Goal: Information Seeking & Learning: Learn about a topic

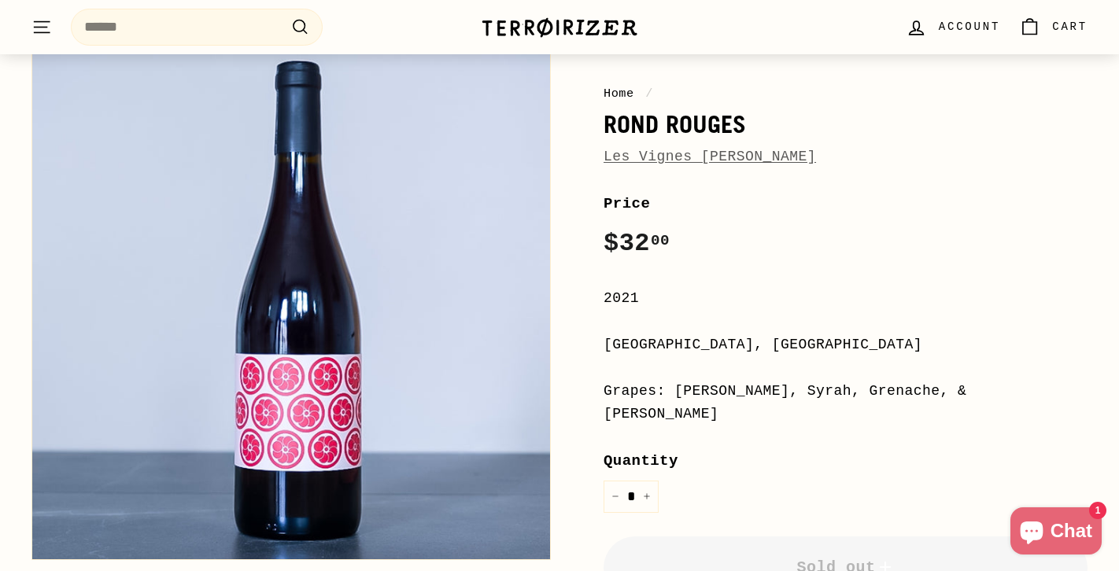
scroll to position [179, 0]
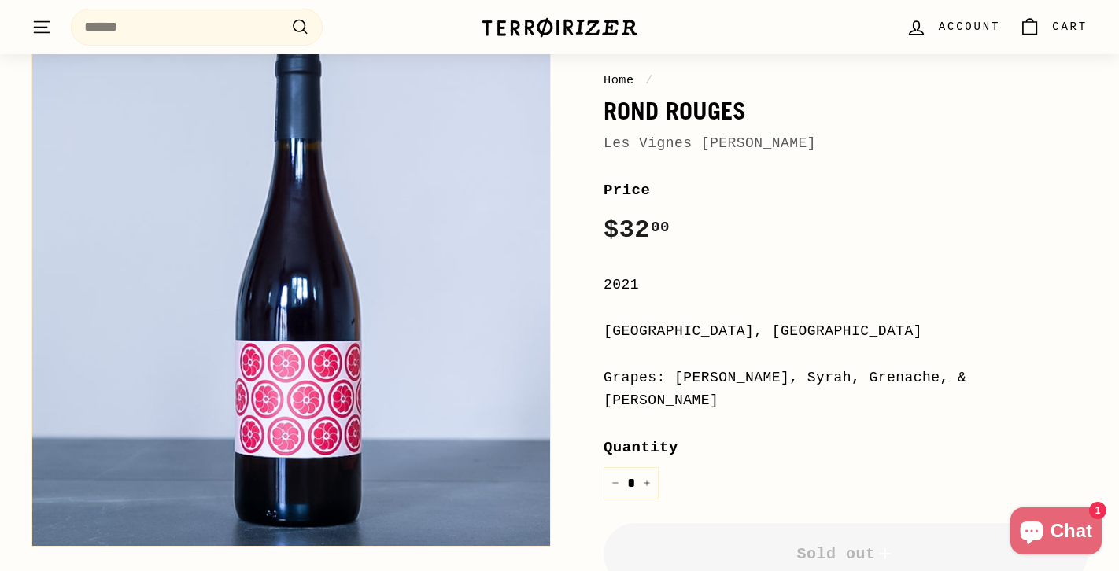
drag, startPoint x: 604, startPoint y: 335, endPoint x: 777, endPoint y: 333, distance: 172.3
click at [777, 333] on div "[GEOGRAPHIC_DATA], [GEOGRAPHIC_DATA]" at bounding box center [845, 331] width 484 height 23
copy div "[GEOGRAPHIC_DATA]"
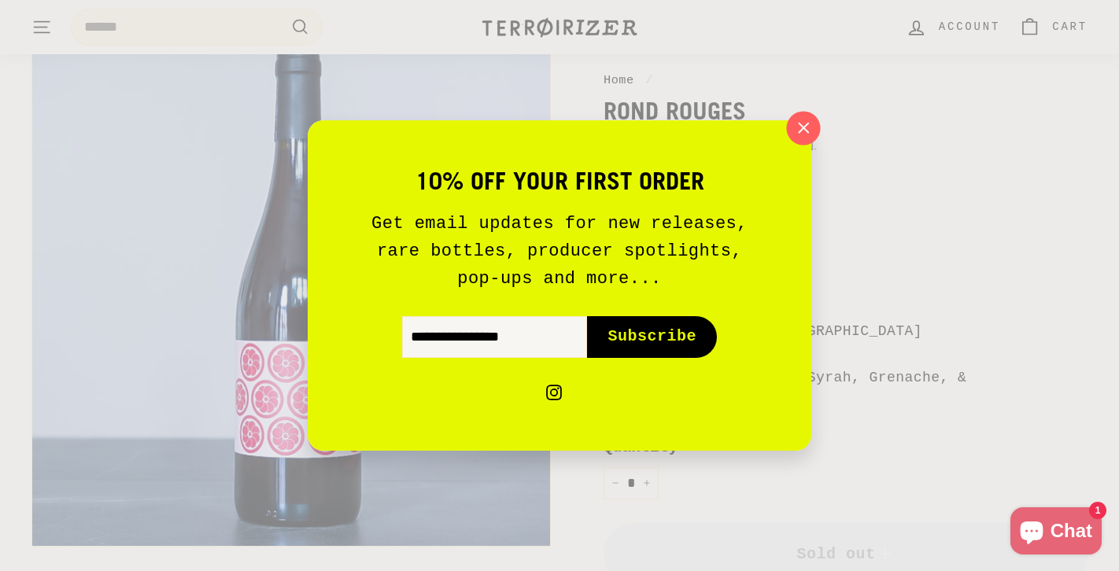
click at [800, 131] on icon "button" at bounding box center [804, 128] width 24 height 24
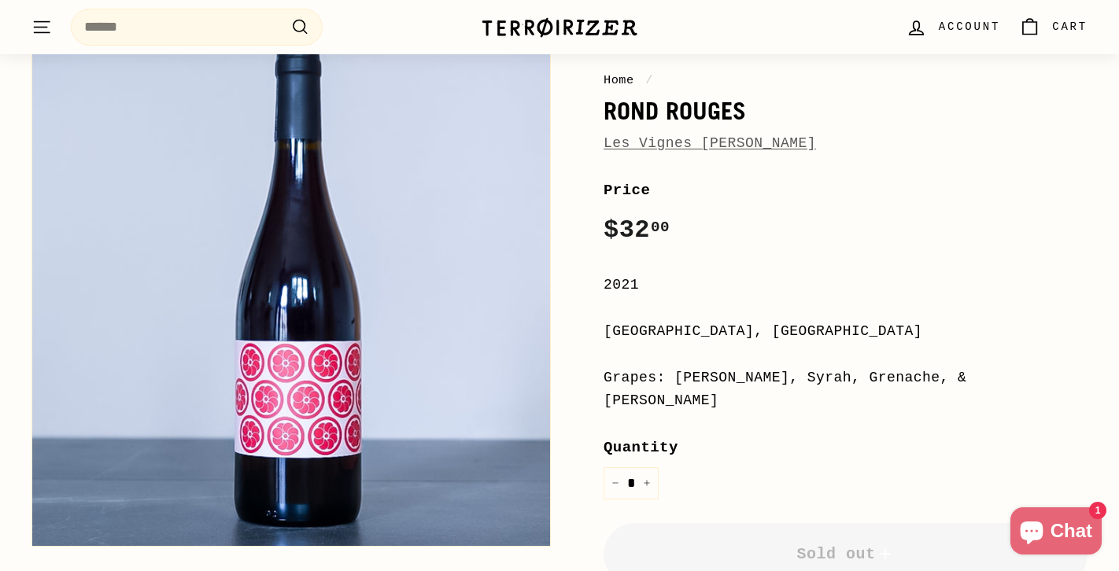
drag, startPoint x: 674, startPoint y: 381, endPoint x: 994, endPoint y: 382, distance: 319.5
click at [994, 382] on div "Grapes: [PERSON_NAME], Syrah, Grenache, & [PERSON_NAME]" at bounding box center [845, 390] width 484 height 46
copy div "[PERSON_NAME], Syrah, Grenache, & [PERSON_NAME]"
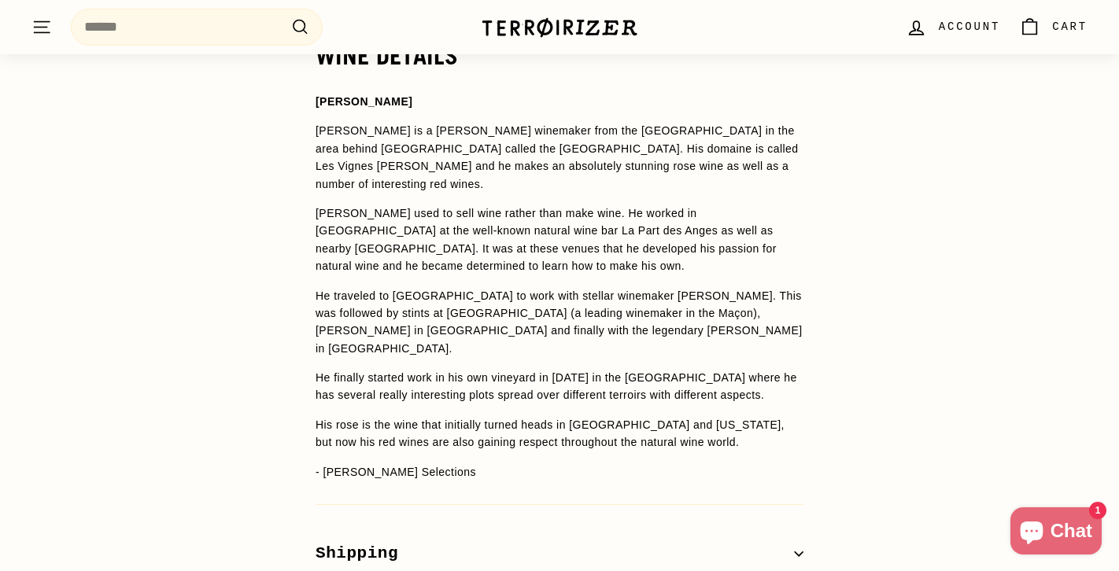
scroll to position [1171, 0]
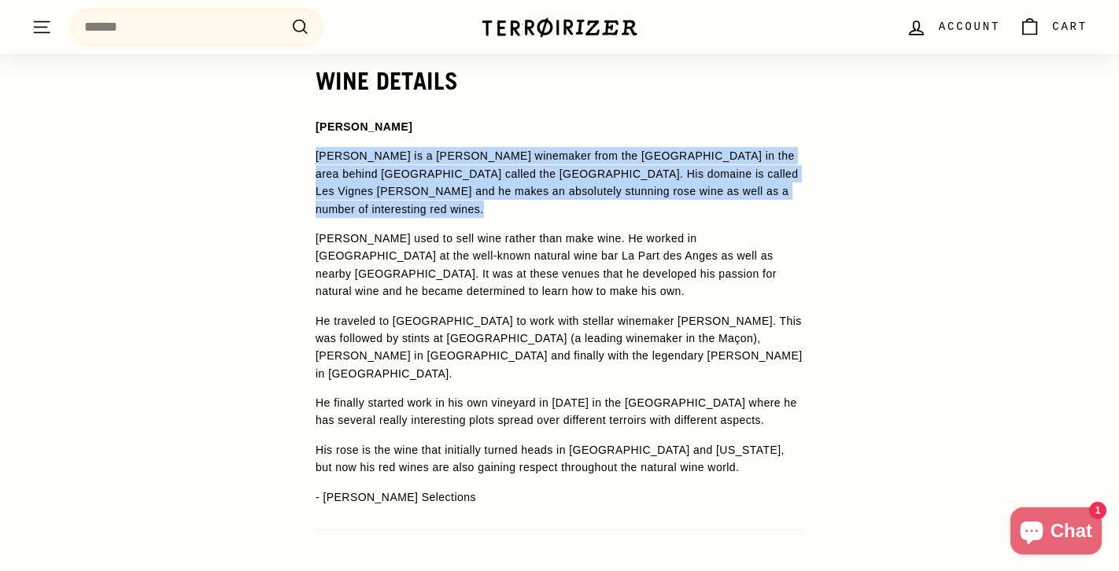
drag, startPoint x: 316, startPoint y: 132, endPoint x: 674, endPoint y: 177, distance: 360.8
click at [674, 177] on span "[PERSON_NAME] [PERSON_NAME] is a [PERSON_NAME] winemaker from the [GEOGRAPHIC_D…" at bounding box center [560, 312] width 488 height 388
copy p "[PERSON_NAME] is a [PERSON_NAME] winemaker from the [GEOGRAPHIC_DATA] in the ar…"
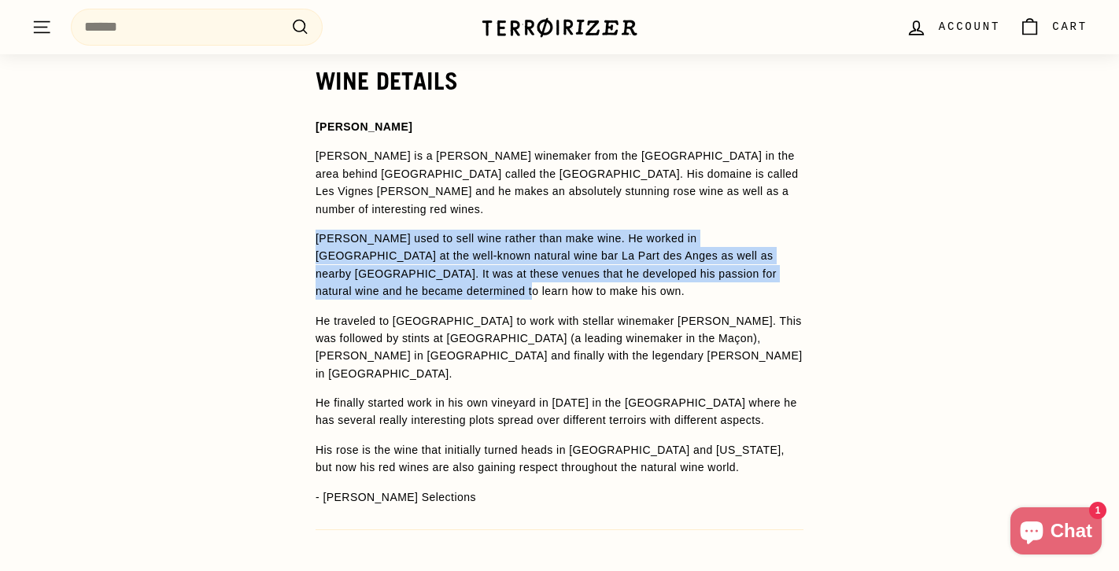
drag, startPoint x: 318, startPoint y: 197, endPoint x: 489, endPoint y: 253, distance: 179.9
click at [489, 253] on p "[PERSON_NAME] used to sell wine rather than make wine. He worked in [GEOGRAPHIC…" at bounding box center [560, 265] width 488 height 71
copy span "[PERSON_NAME] used to sell wine rather than make wine. He worked in [GEOGRAPHIC…"
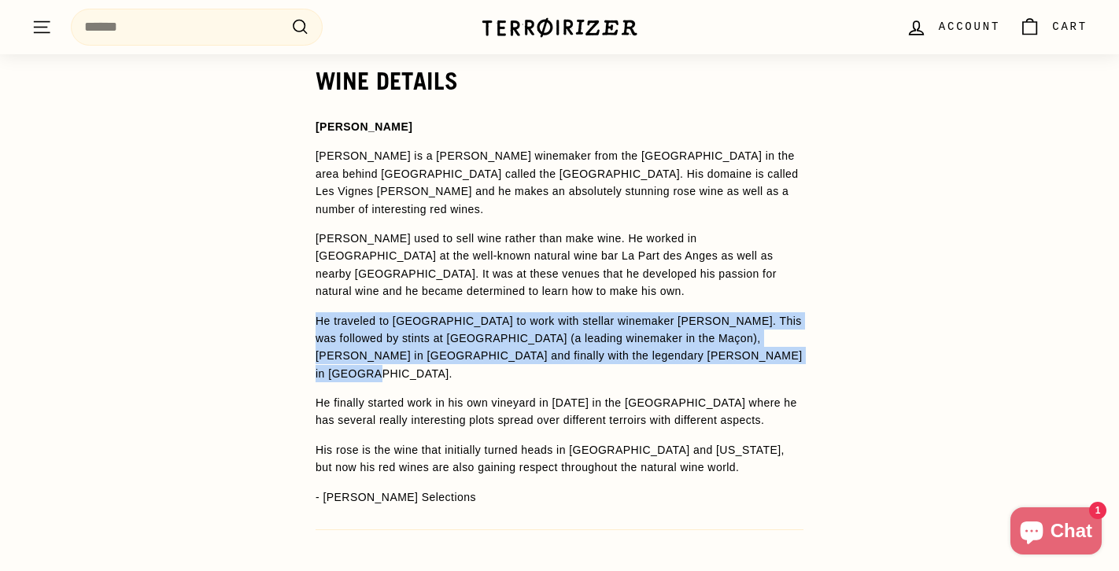
drag, startPoint x: 316, startPoint y: 280, endPoint x: 691, endPoint y: 315, distance: 376.1
click at [691, 315] on p "He traveled to [GEOGRAPHIC_DATA] to work with stellar winemaker [PERSON_NAME]. …" at bounding box center [560, 347] width 488 height 71
copy p "He traveled to [GEOGRAPHIC_DATA] to work with stellar winemaker [PERSON_NAME]. …"
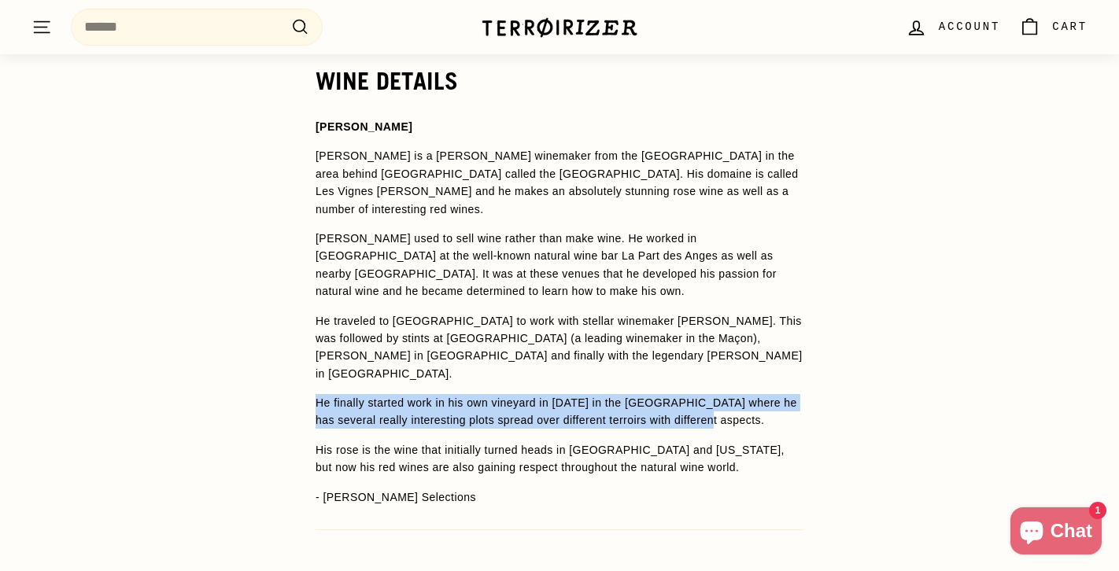
drag, startPoint x: 316, startPoint y: 347, endPoint x: 727, endPoint y: 366, distance: 411.2
click at [727, 394] on p "He finally started work in his own vineyard in [DATE] in the [GEOGRAPHIC_DATA] …" at bounding box center [560, 411] width 488 height 35
copy span "He finally started work in his own vineyard in [DATE] in the [GEOGRAPHIC_DATA] …"
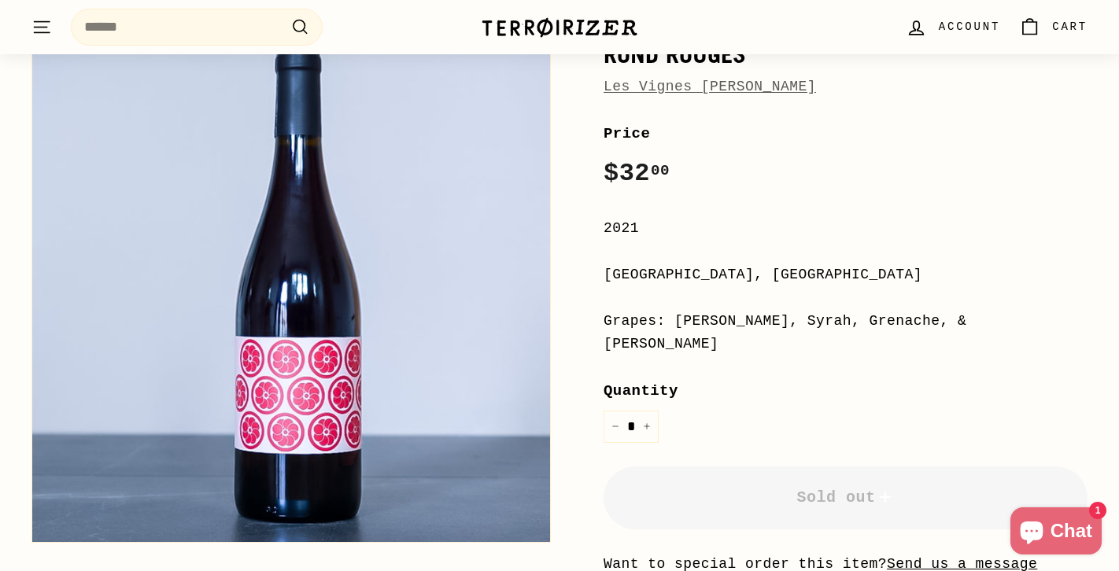
scroll to position [0, 0]
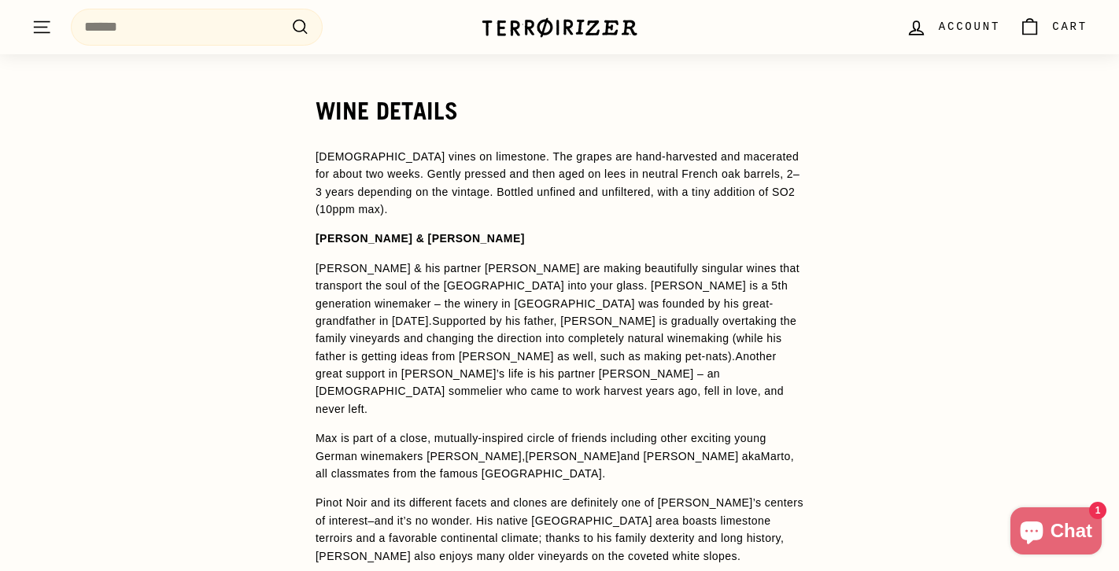
scroll to position [1184, 0]
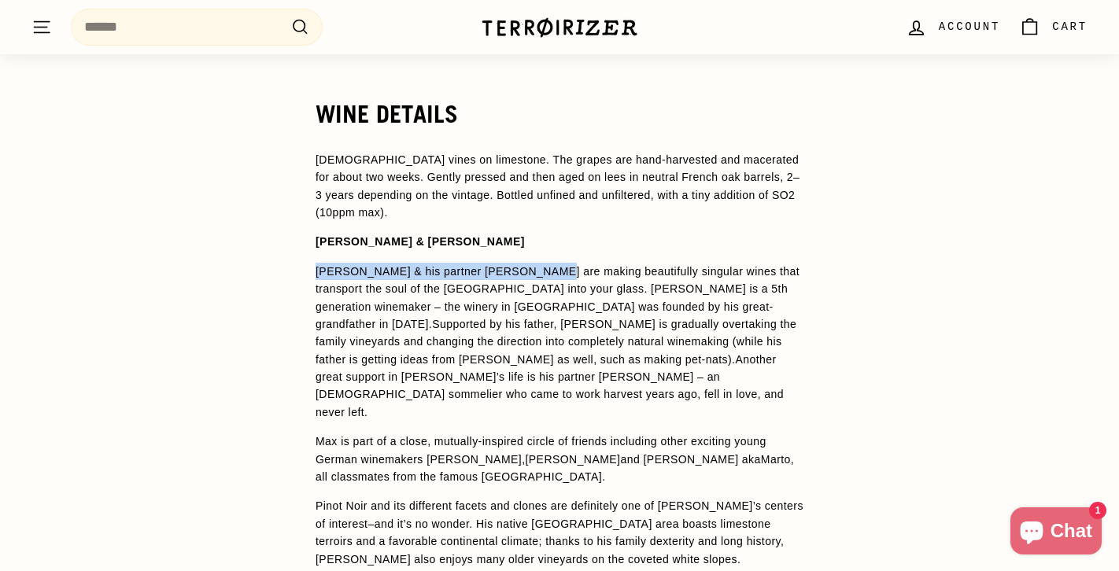
drag, startPoint x: 317, startPoint y: 271, endPoint x: 541, endPoint y: 270, distance: 224.3
click at [541, 270] on span "[PERSON_NAME] & his partner [PERSON_NAME] are making beautifully singular wines…" at bounding box center [558, 297] width 484 height 65
copy span "[PERSON_NAME] & his partner [PERSON_NAME]"
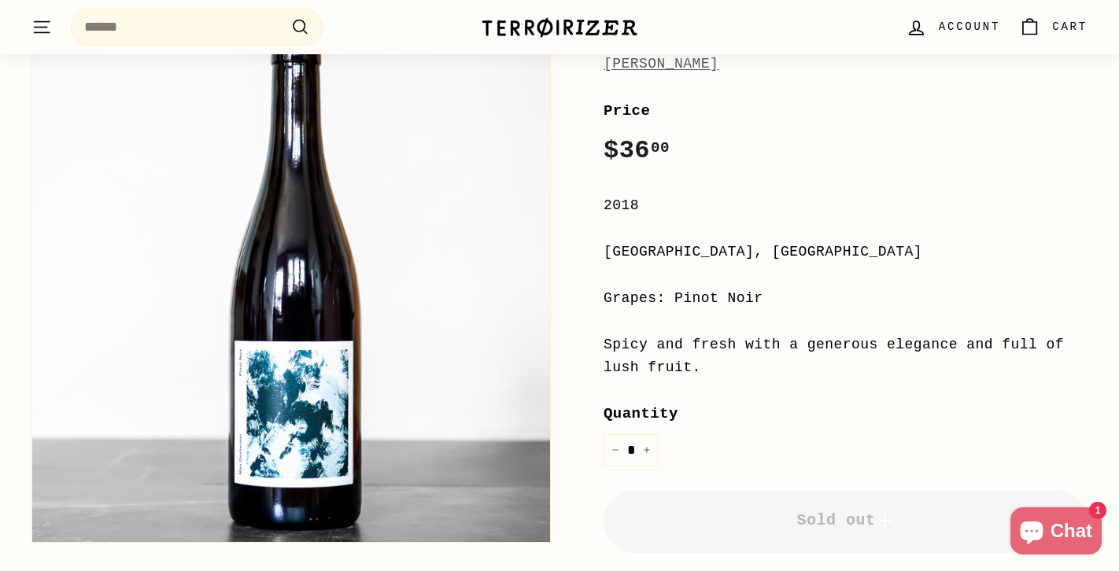
scroll to position [299, 0]
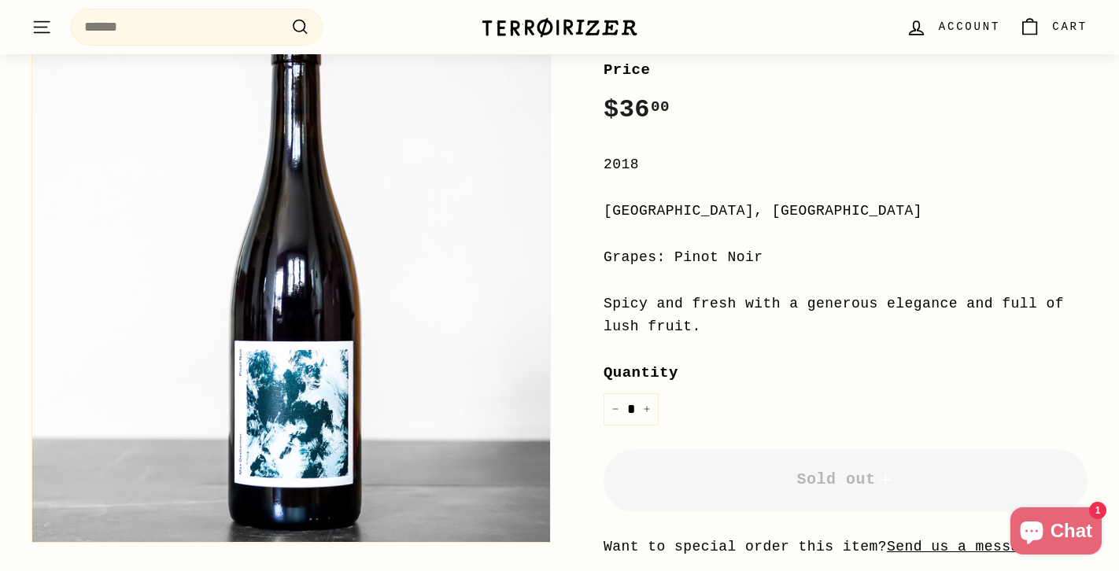
click at [655, 209] on div "[GEOGRAPHIC_DATA], [GEOGRAPHIC_DATA]" at bounding box center [845, 211] width 484 height 23
copy div "[GEOGRAPHIC_DATA]"
drag, startPoint x: 603, startPoint y: 305, endPoint x: 720, endPoint y: 326, distance: 118.4
click at [720, 326] on div "Spicy and fresh with a generous elegance and full of lush fruit." at bounding box center [845, 316] width 484 height 46
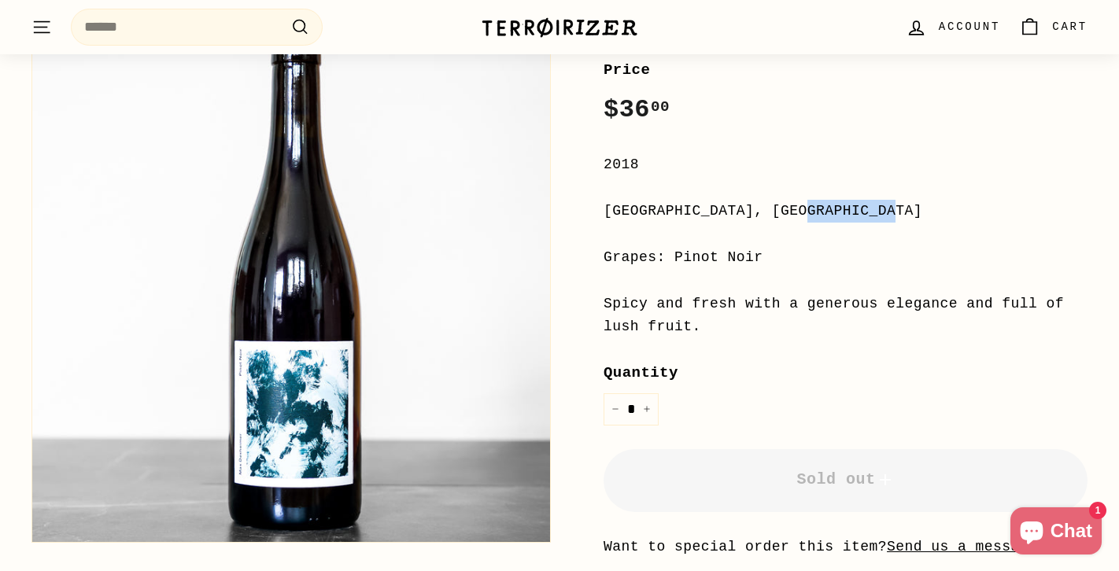
copy div "Spicy and fresh with a generous elegance and full of lush fruit."
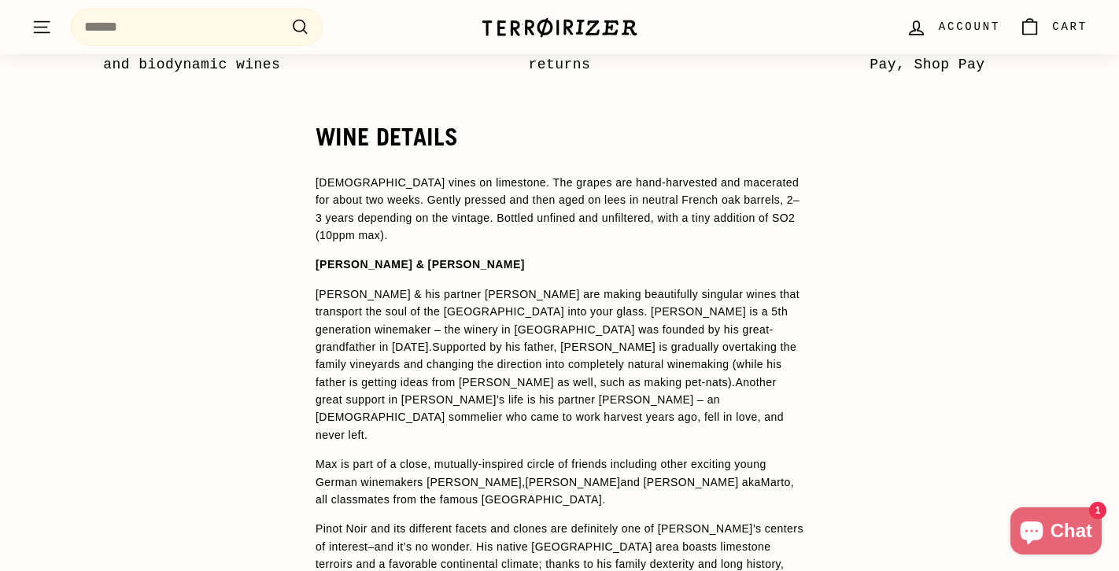
scroll to position [1180, 0]
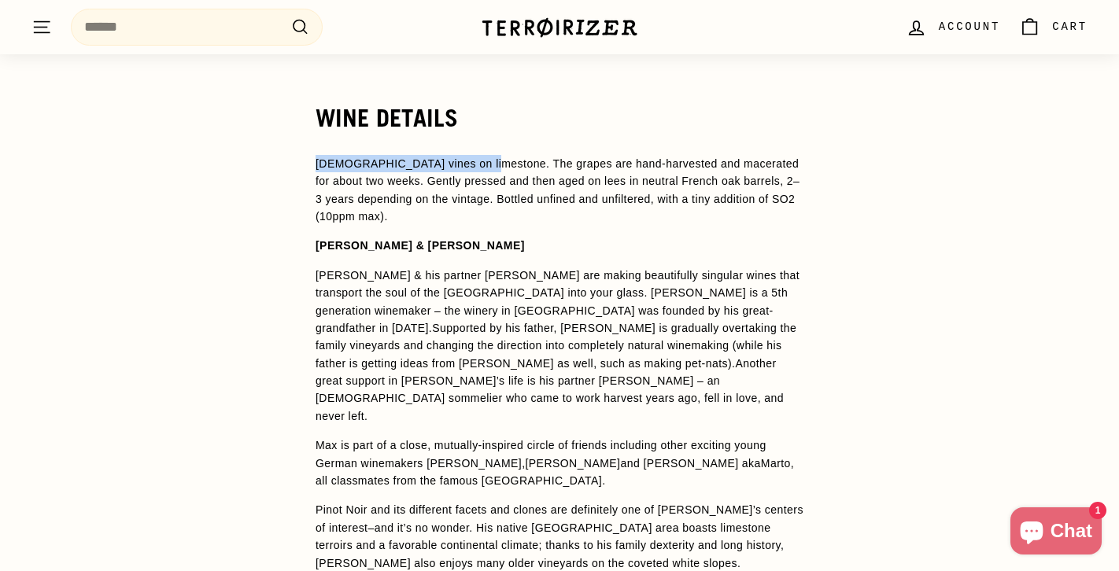
drag, startPoint x: 316, startPoint y: 165, endPoint x: 484, endPoint y: 155, distance: 168.7
click at [484, 155] on p "25-year-old vines on limestone. The grapes are hand-harvested and macerated for…" at bounding box center [560, 190] width 488 height 71
copy span "25-year-old vines on limestone"
click at [358, 190] on p "25-year-old vines on limestone. The grapes are hand-harvested and macerated for…" at bounding box center [560, 190] width 488 height 71
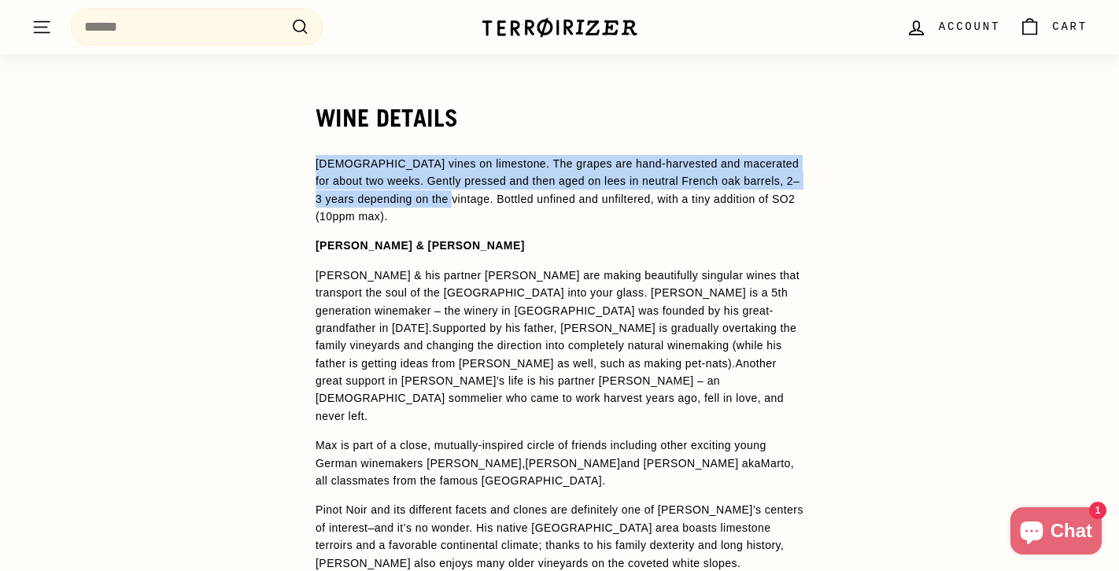
drag, startPoint x: 318, startPoint y: 161, endPoint x: 453, endPoint y: 195, distance: 139.7
click at [453, 195] on span "25-year-old vines on limestone. The grapes are hand-harvested and macerated for…" at bounding box center [558, 189] width 484 height 65
copy span "25-year-old vines on limestone. The grapes are hand-harvested and macerated for…"
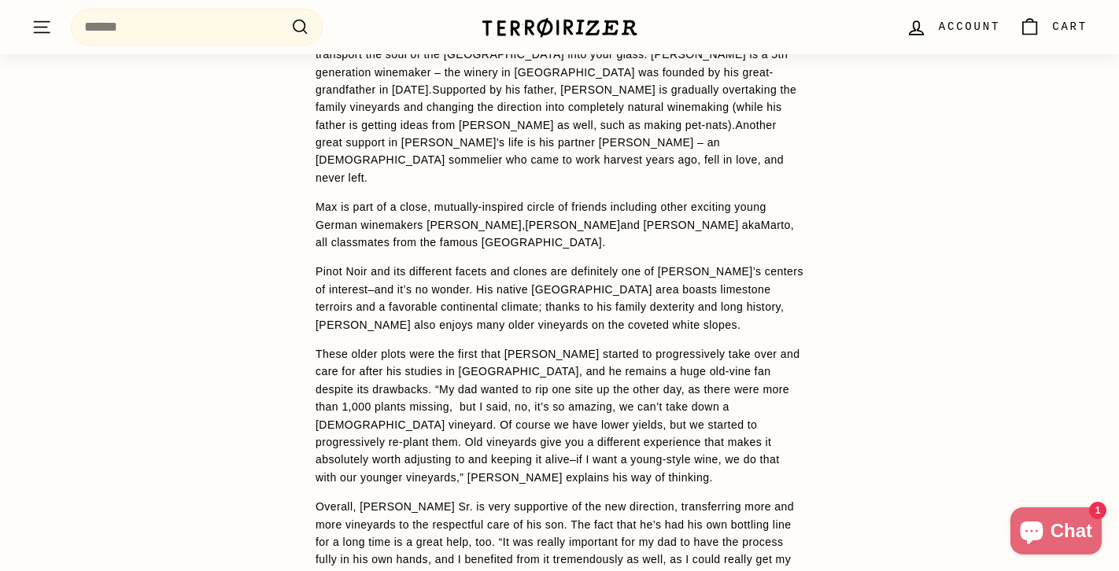
scroll to position [1305, 0]
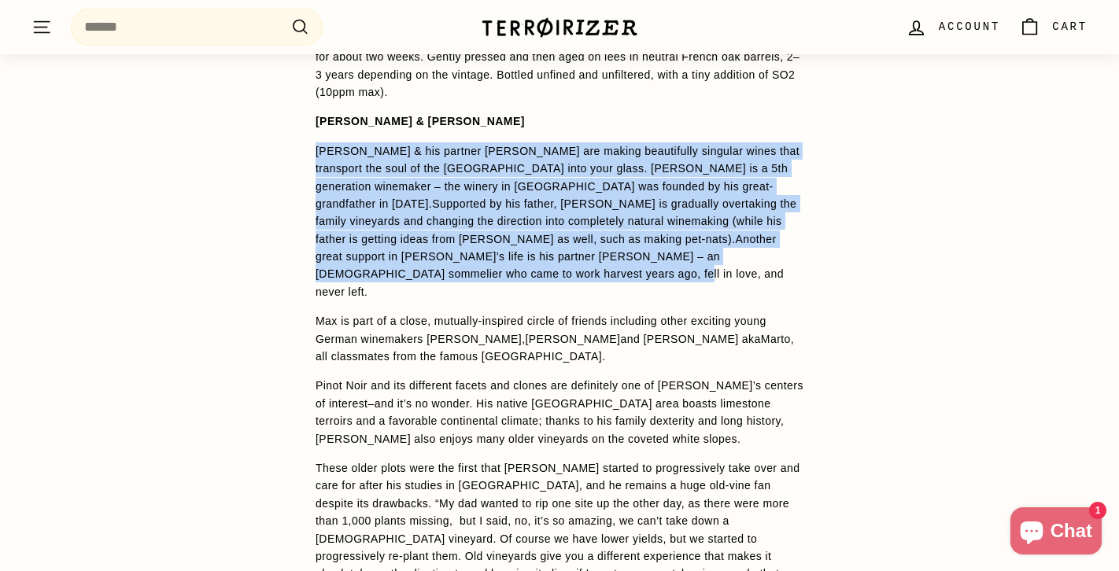
drag, startPoint x: 317, startPoint y: 149, endPoint x: 736, endPoint y: 264, distance: 435.0
click at [736, 264] on p "Max Dexheimer & his partner Marika Tikas are making beautifully singular wines …" at bounding box center [560, 221] width 488 height 159
copy p "Max Dexheimer & his partner Marika Tikas are making beautifully singular wines …"
drag, startPoint x: 316, startPoint y: 286, endPoint x: 601, endPoint y: 322, distance: 287.1
click at [601, 322] on p "Max is part of a close, mutually-inspired circle of friends including other exc…" at bounding box center [560, 338] width 488 height 53
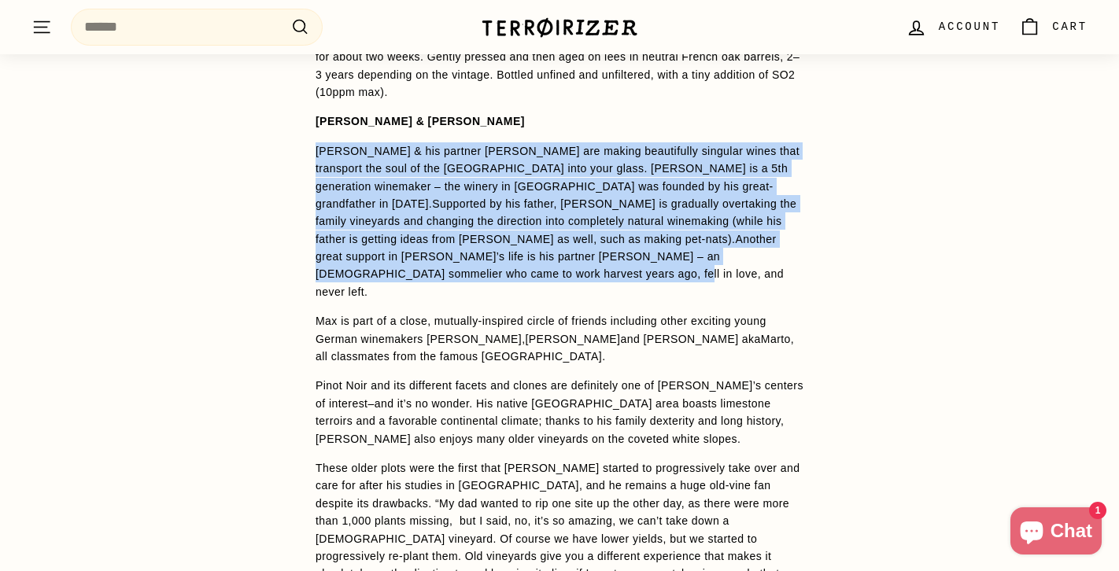
copy span "Max is part of a close, mutually-inspired circle of friends including other exc…"
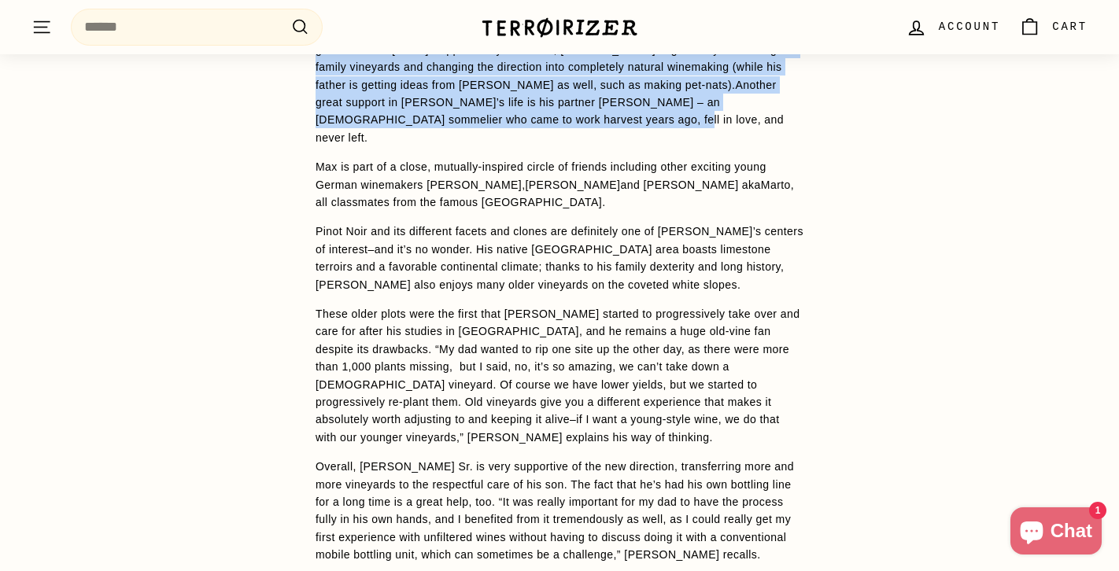
scroll to position [1445, 0]
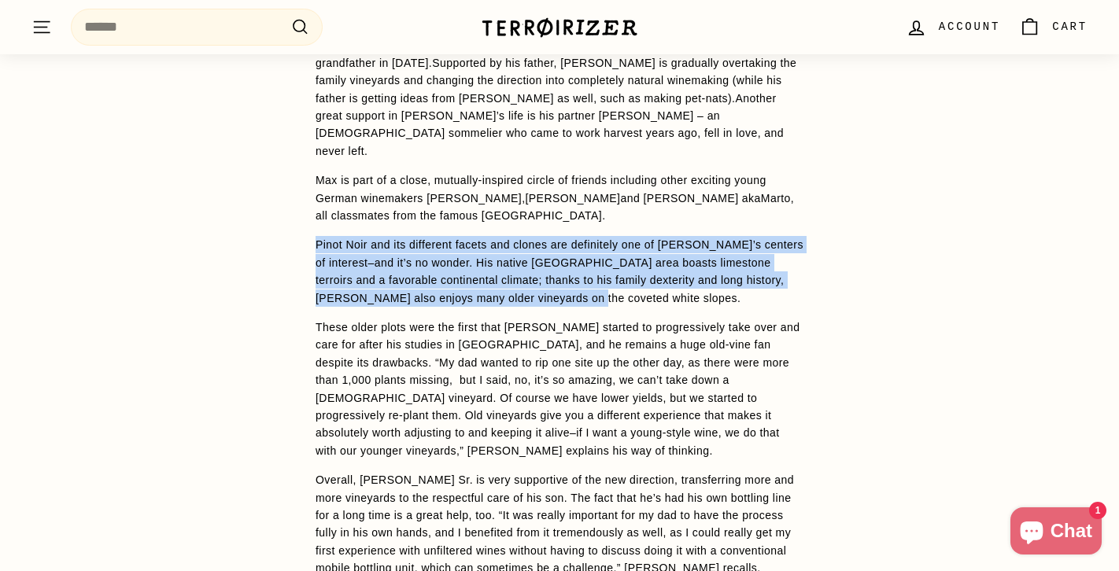
drag, startPoint x: 316, startPoint y: 212, endPoint x: 635, endPoint y: 267, distance: 324.2
click at [635, 267] on p "Pinot Noir and its different facets and clones are definitely one of Max’s cent…" at bounding box center [560, 271] width 488 height 71
copy span "Pinot Noir and its different facets and clones are definitely one of Max’s cent…"
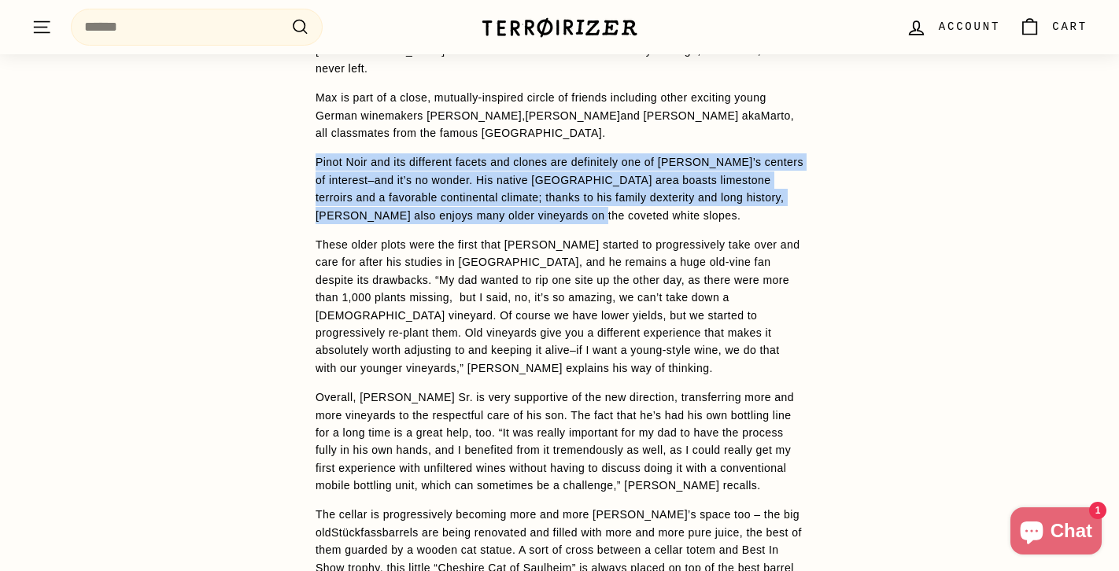
scroll to position [1552, 0]
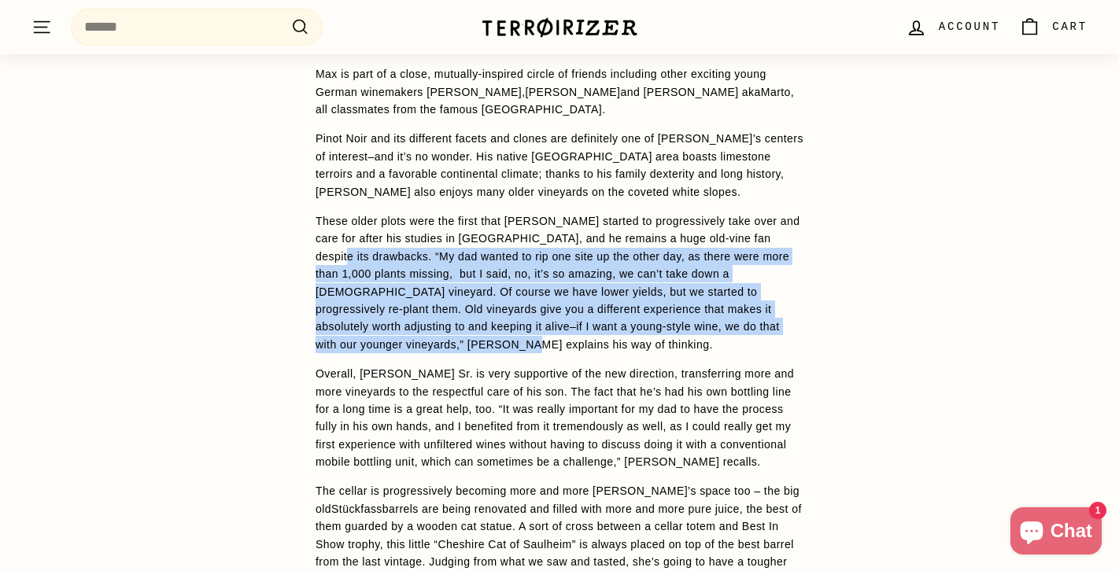
drag, startPoint x: 381, startPoint y: 220, endPoint x: 516, endPoint y: 311, distance: 162.8
click at [516, 311] on p "These older plots were the first that Max started to progressively take over an…" at bounding box center [560, 282] width 488 height 141
copy span "“My dad wanted to rip one site up the other day, as there were more than 1,000 …"
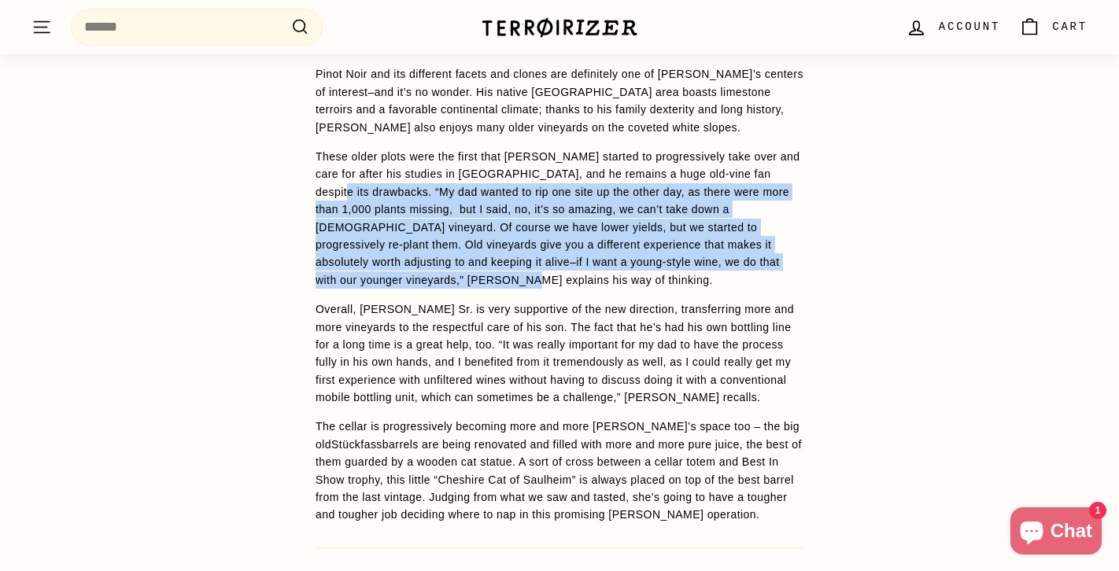
scroll to position [1632, 0]
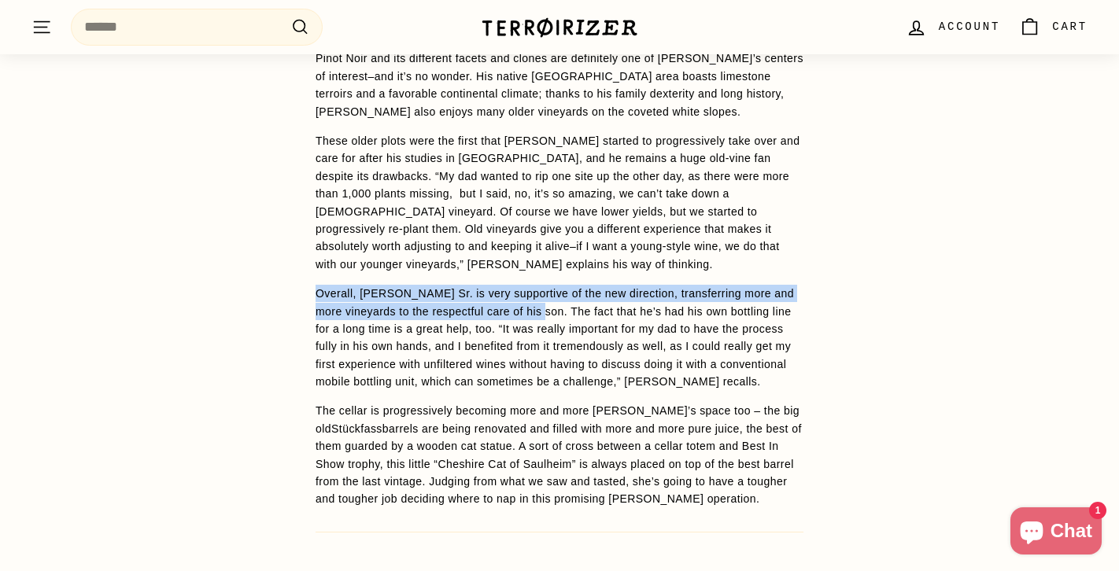
drag, startPoint x: 318, startPoint y: 260, endPoint x: 548, endPoint y: 278, distance: 230.4
click at [548, 287] on span "Overall, Dexheimer Sr. is very supportive of the new direction, transferring mo…" at bounding box center [555, 337] width 478 height 101
copy span "Overall, Dexheimer Sr. is very supportive of the new direction, transferring mo…"
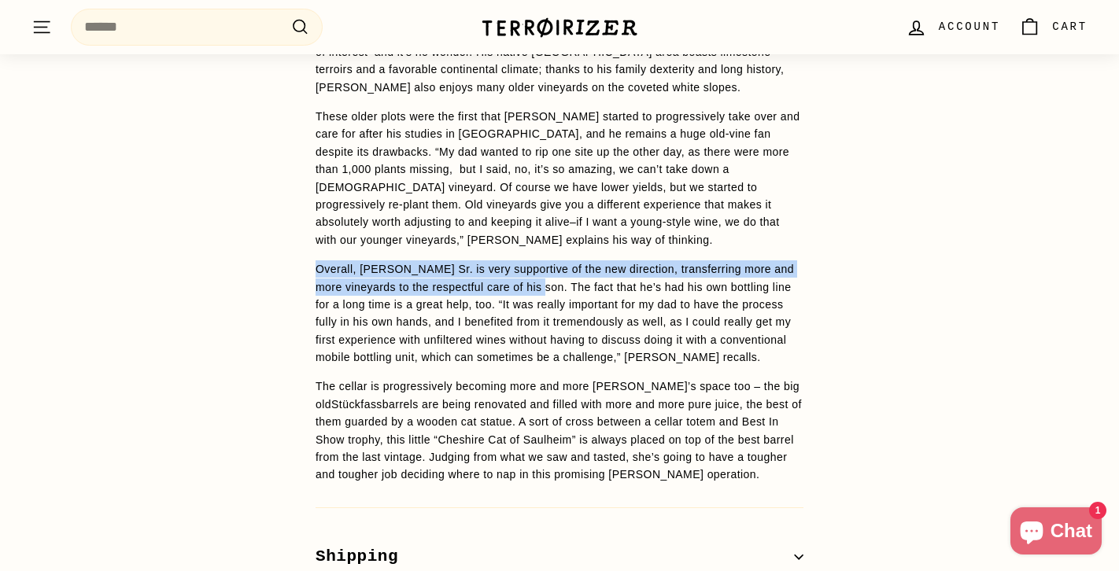
scroll to position [1662, 0]
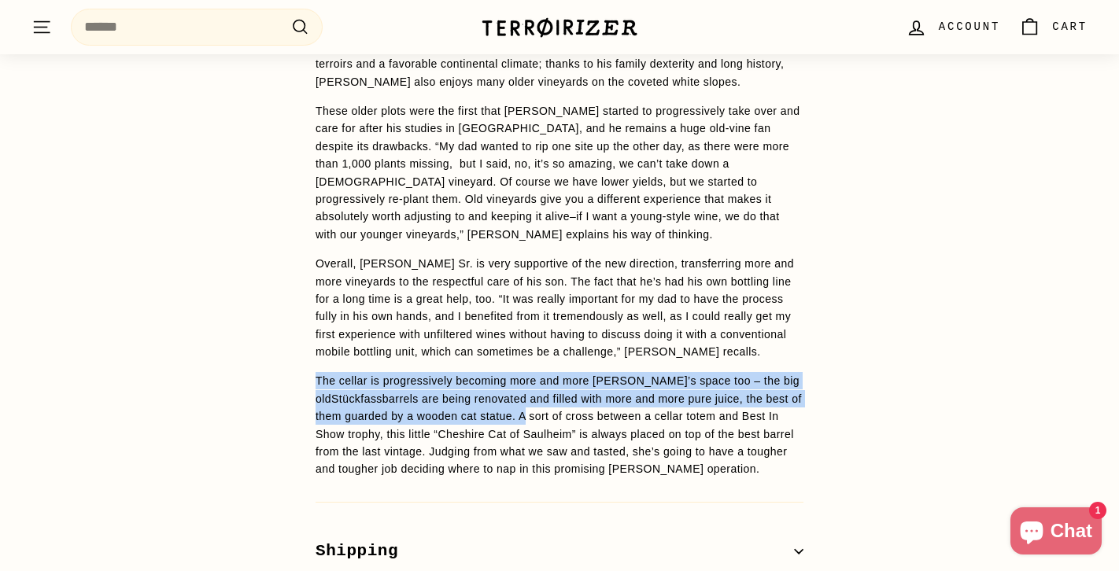
drag, startPoint x: 316, startPoint y: 345, endPoint x: 571, endPoint y: 386, distance: 258.8
click at [571, 385] on p "The cellar is progressively becoming more and more Max’s space too – the big ol…" at bounding box center [560, 424] width 488 height 105
